Goal: Information Seeking & Learning: Learn about a topic

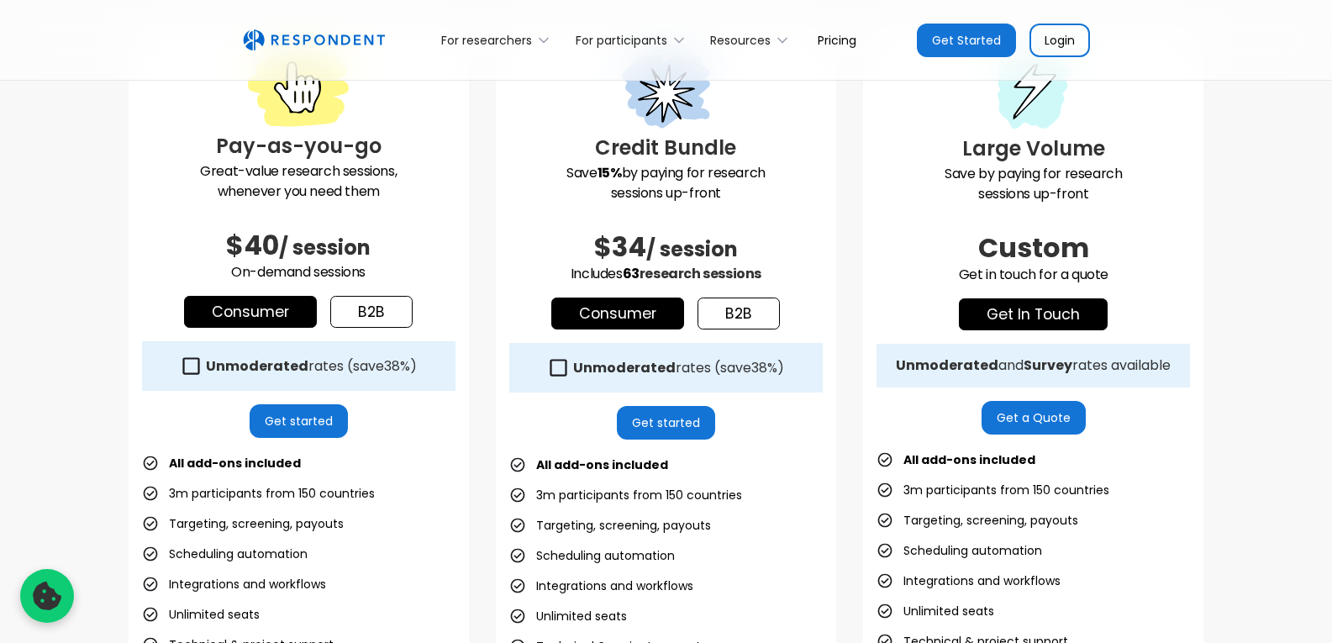
click at [1067, 312] on link "get in touch" at bounding box center [1033, 314] width 149 height 32
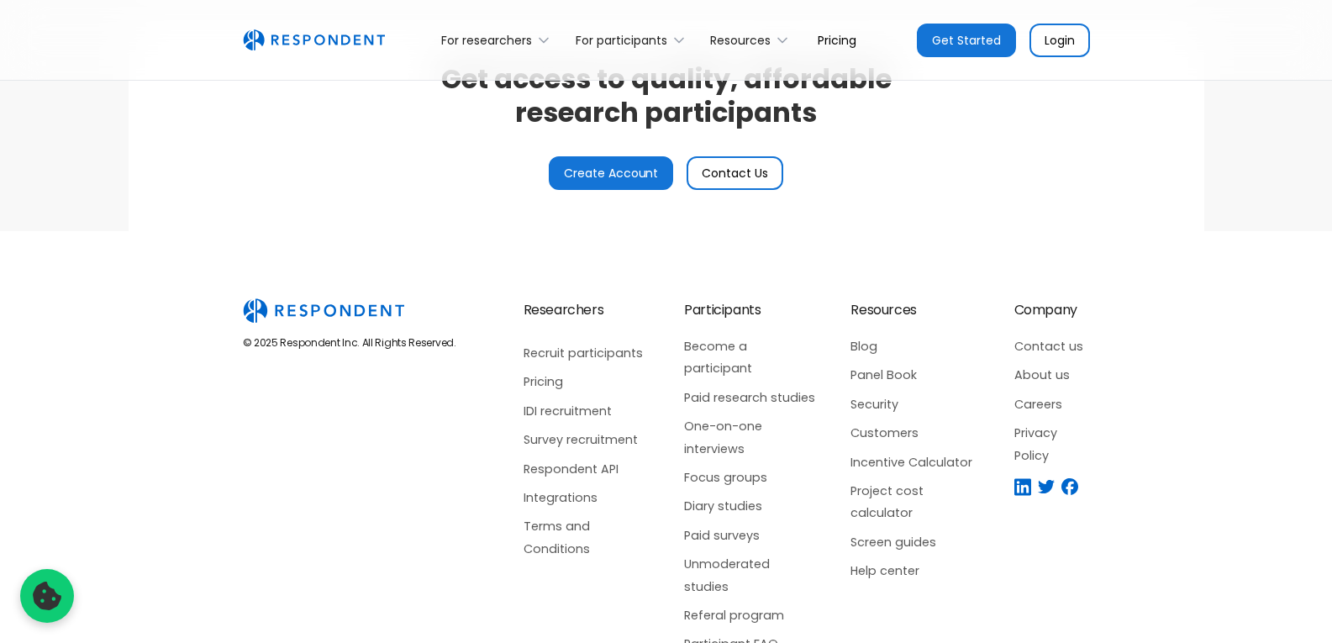
scroll to position [3974, 0]
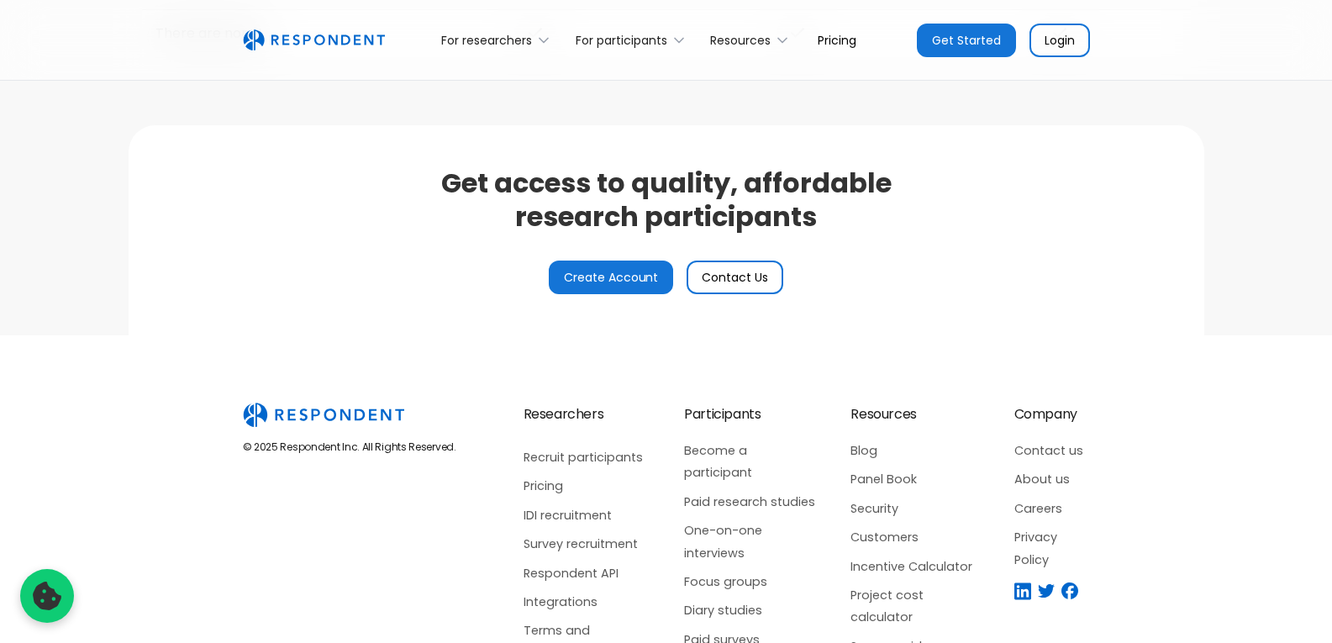
click at [606, 281] on link "Create Account" at bounding box center [611, 277] width 125 height 34
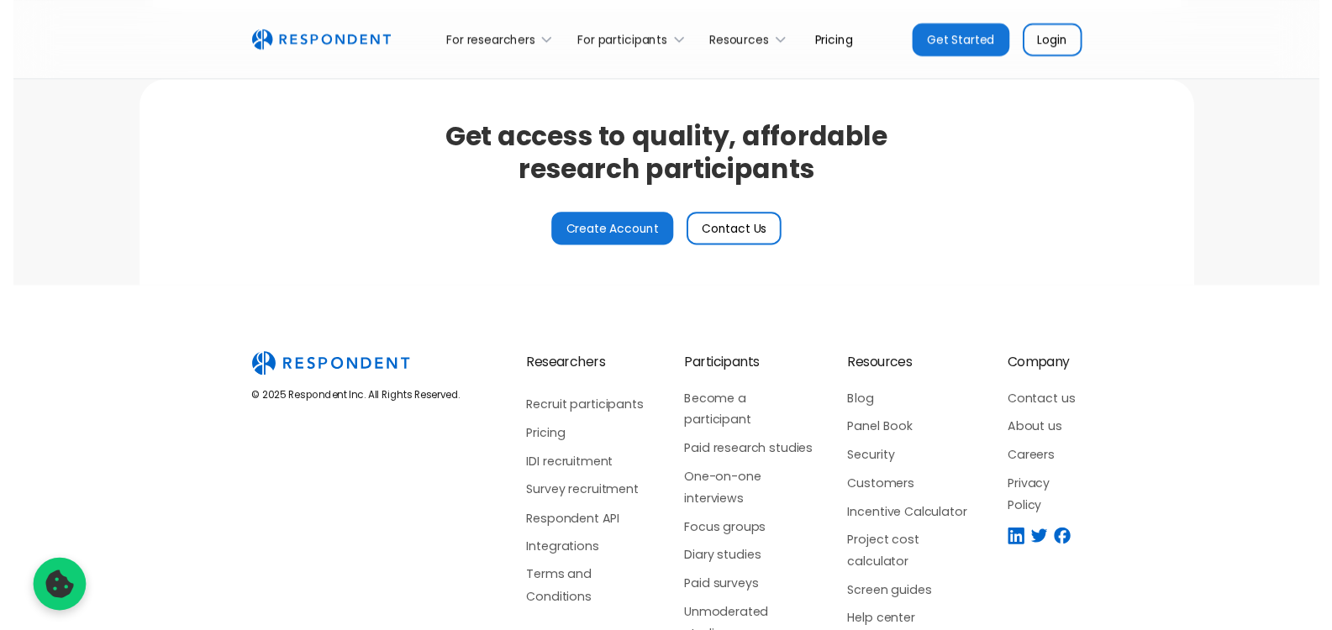
scroll to position [4142, 0]
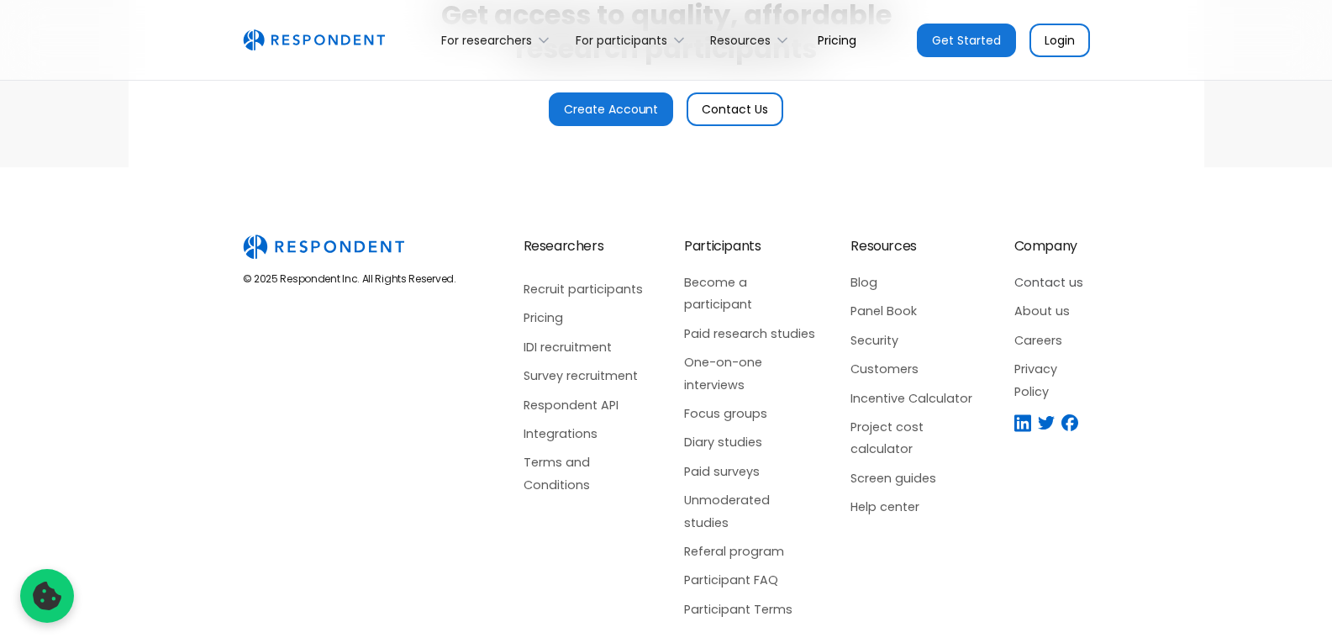
click at [1048, 285] on link "Contact us" at bounding box center [1052, 282] width 76 height 22
click at [759, 41] on div "Resources" at bounding box center [740, 40] width 60 height 17
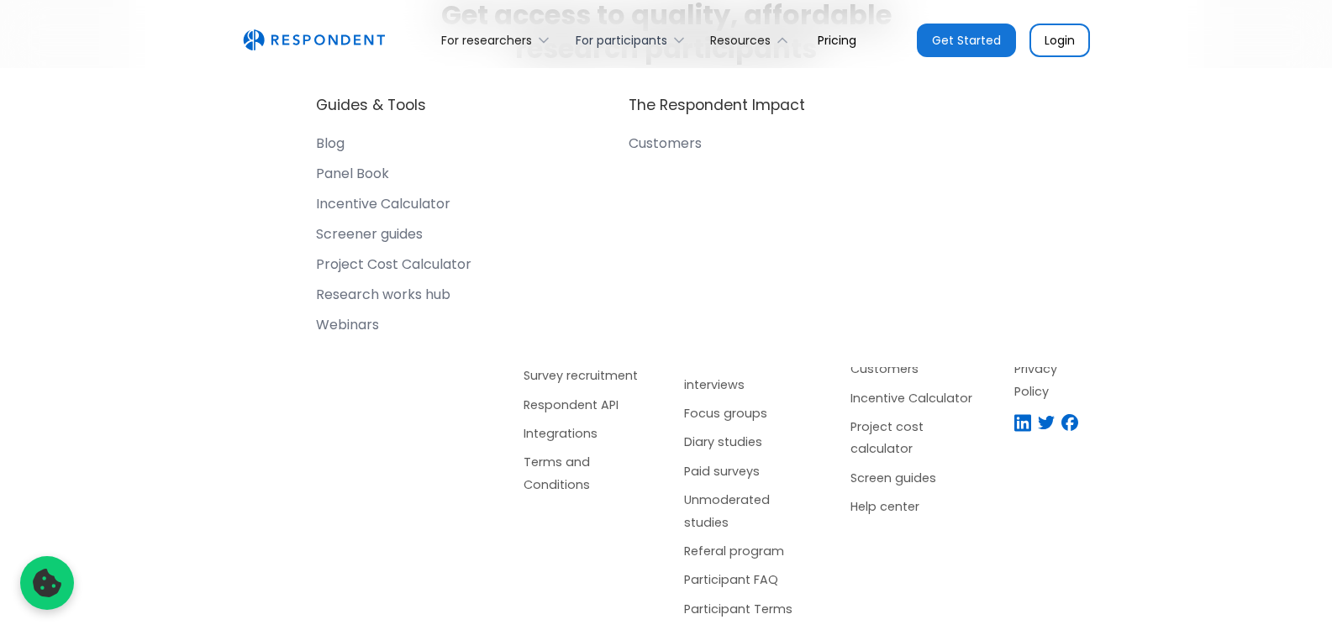
click at [634, 39] on div "For participants" at bounding box center [621, 40] width 92 height 17
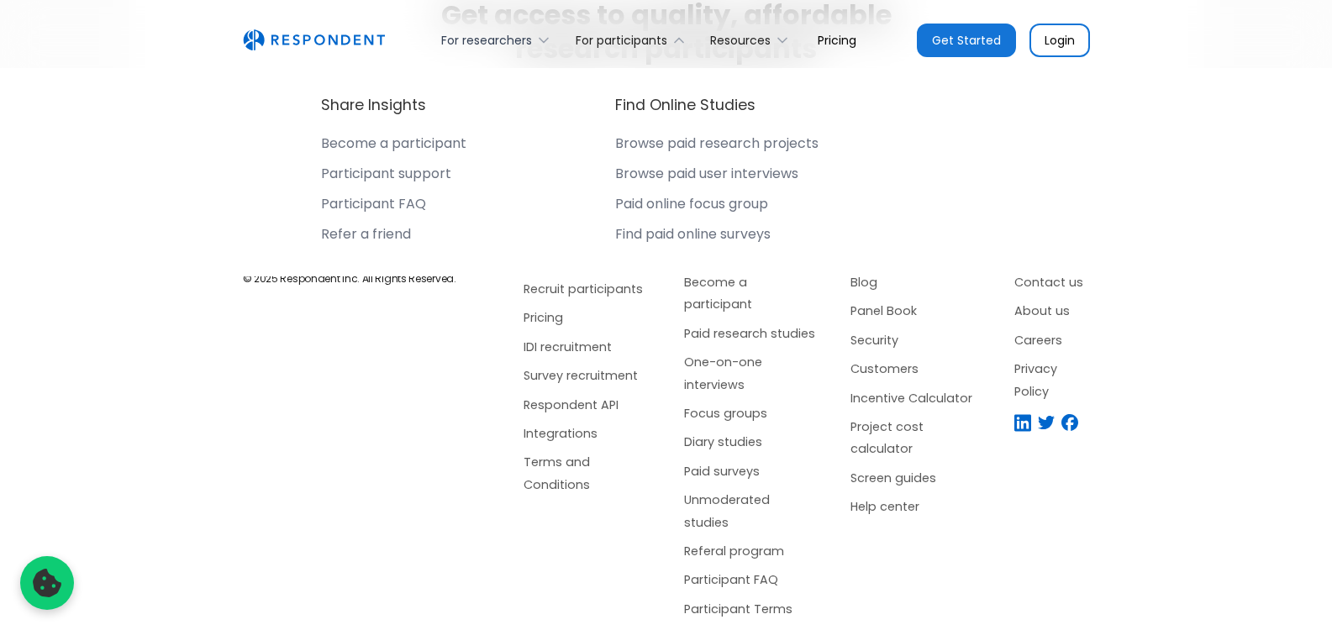
click at [465, 42] on div "For researchers" at bounding box center [486, 40] width 91 height 17
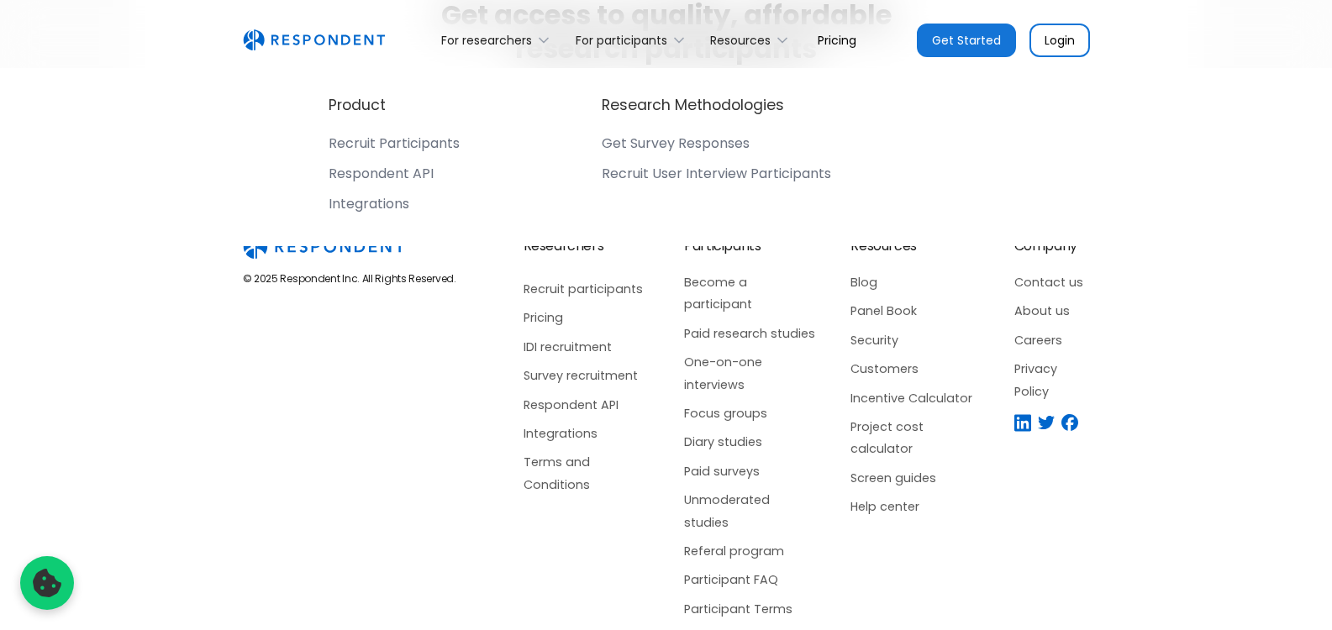
click at [840, 40] on link "Pricing" at bounding box center [837, 39] width 66 height 39
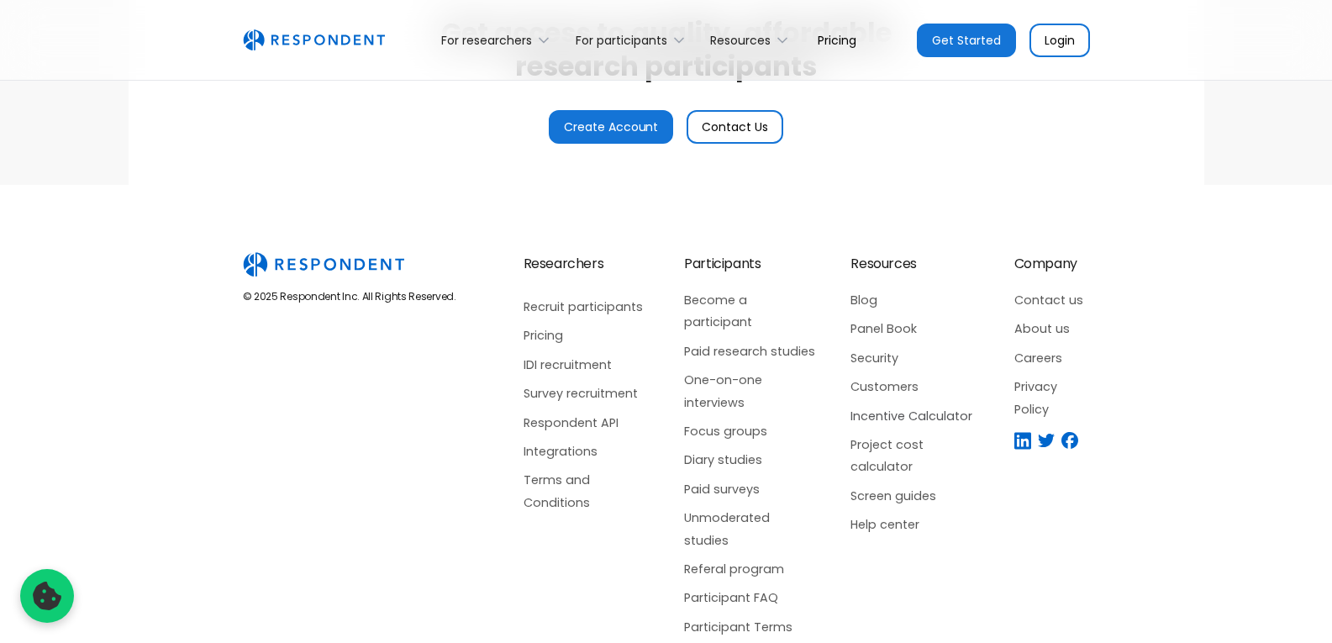
scroll to position [4142, 0]
